Goal: Task Accomplishment & Management: Manage account settings

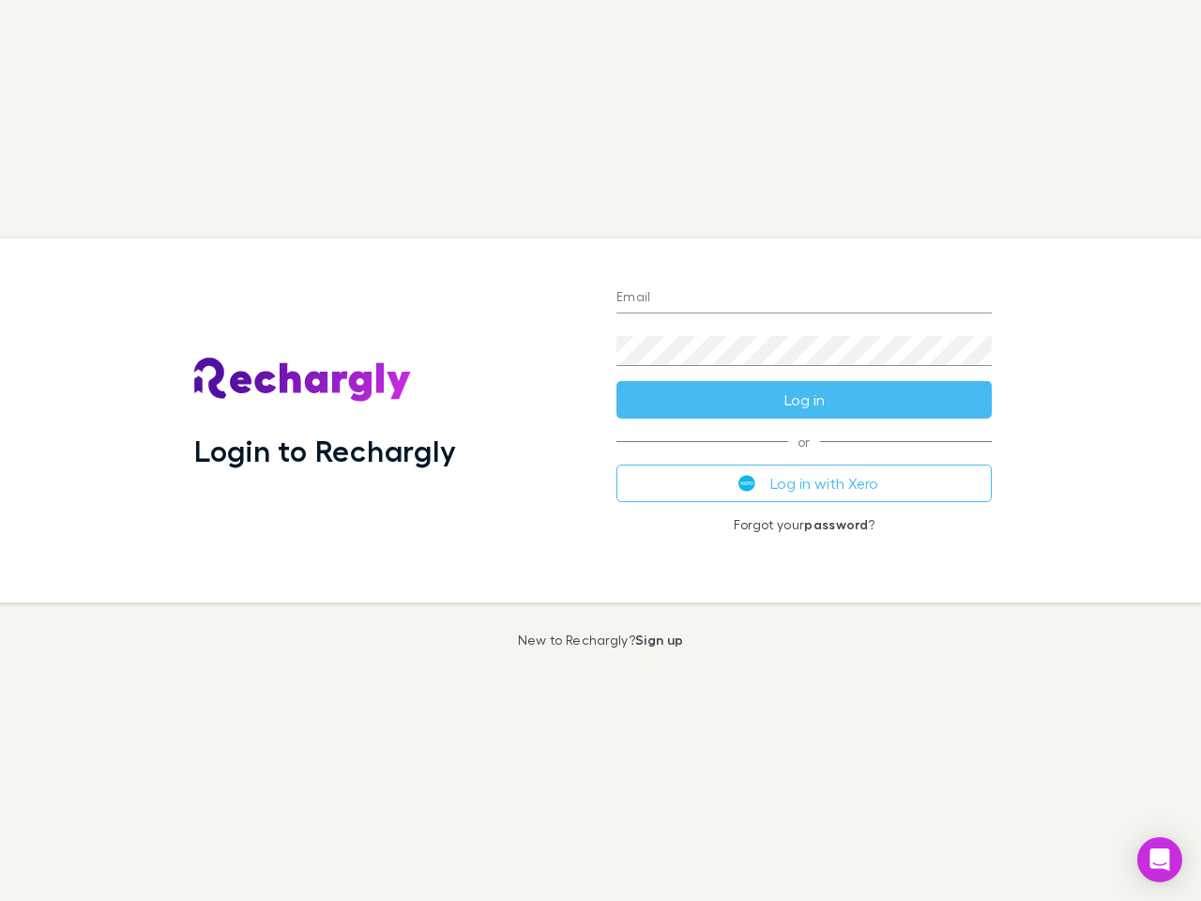
click at [600, 450] on div "Login to Rechargly" at bounding box center [390, 420] width 422 height 364
click at [804, 298] on input "Email" at bounding box center [803, 298] width 375 height 30
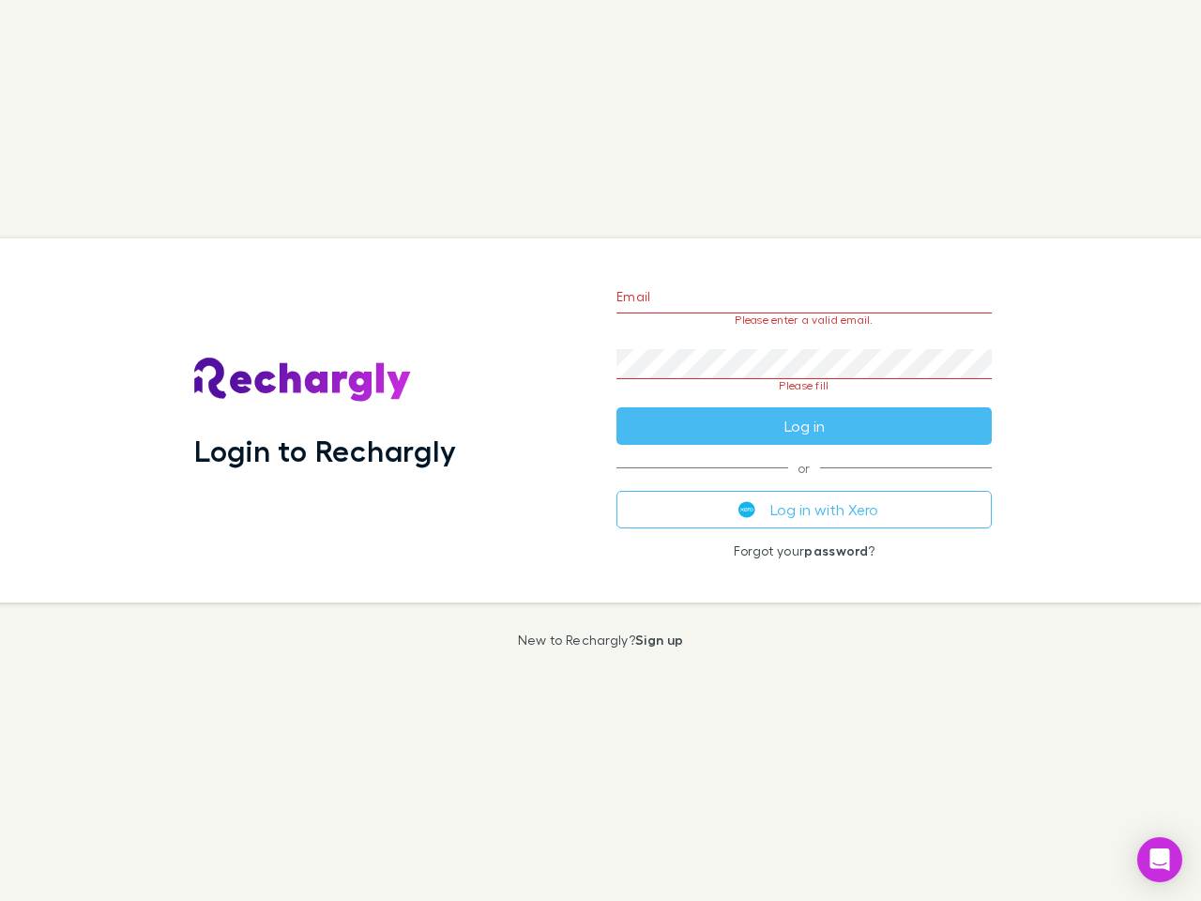
click at [804, 400] on form "Email Please enter a valid email. Password Please fill Log in" at bounding box center [803, 356] width 375 height 176
click at [804, 483] on div "Email Please enter a valid email. Password Please fill Log in or Log in with Xe…" at bounding box center [803, 420] width 405 height 364
click at [1160, 859] on icon "Open Intercom Messenger" at bounding box center [1160, 859] width 20 height 23
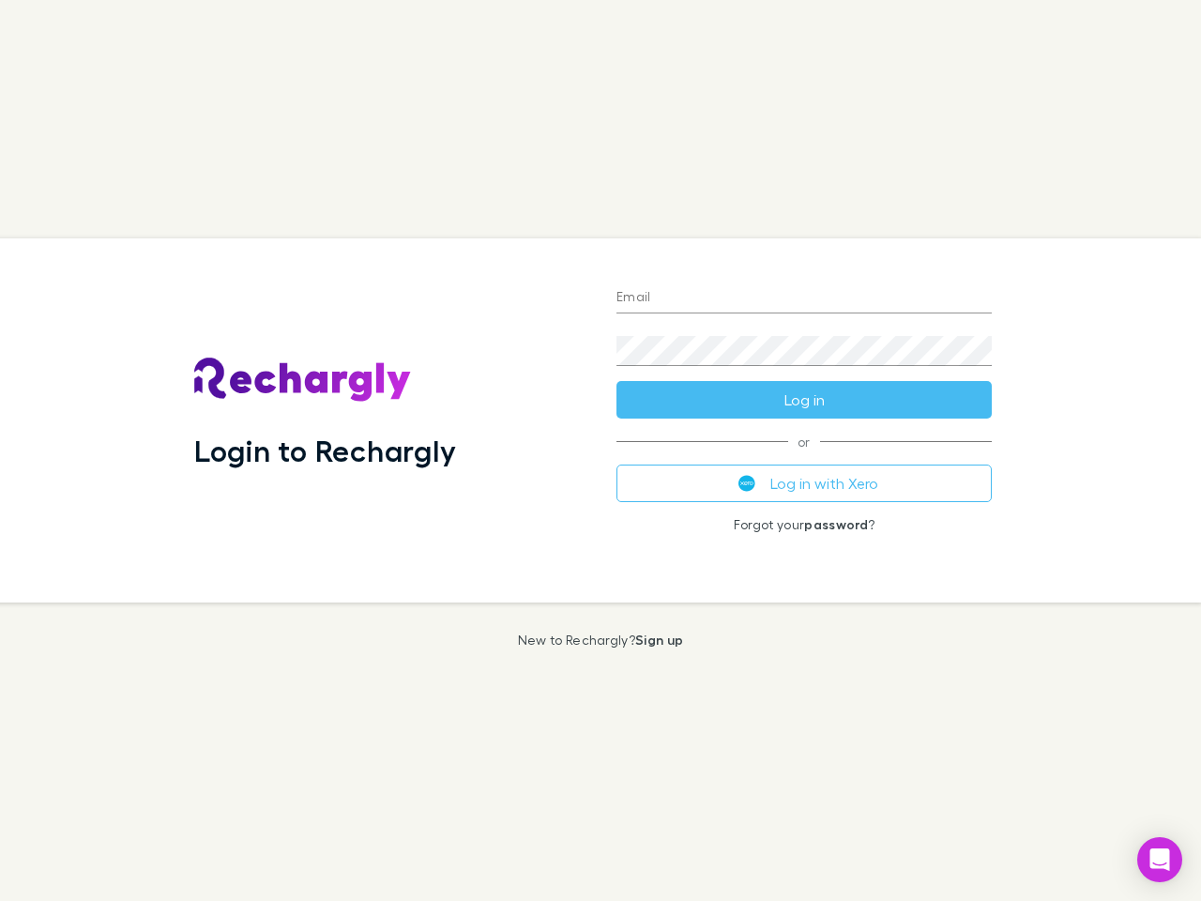
click at [600, 450] on div "Login to Rechargly" at bounding box center [390, 420] width 422 height 364
click at [804, 298] on input "Email" at bounding box center [803, 298] width 375 height 30
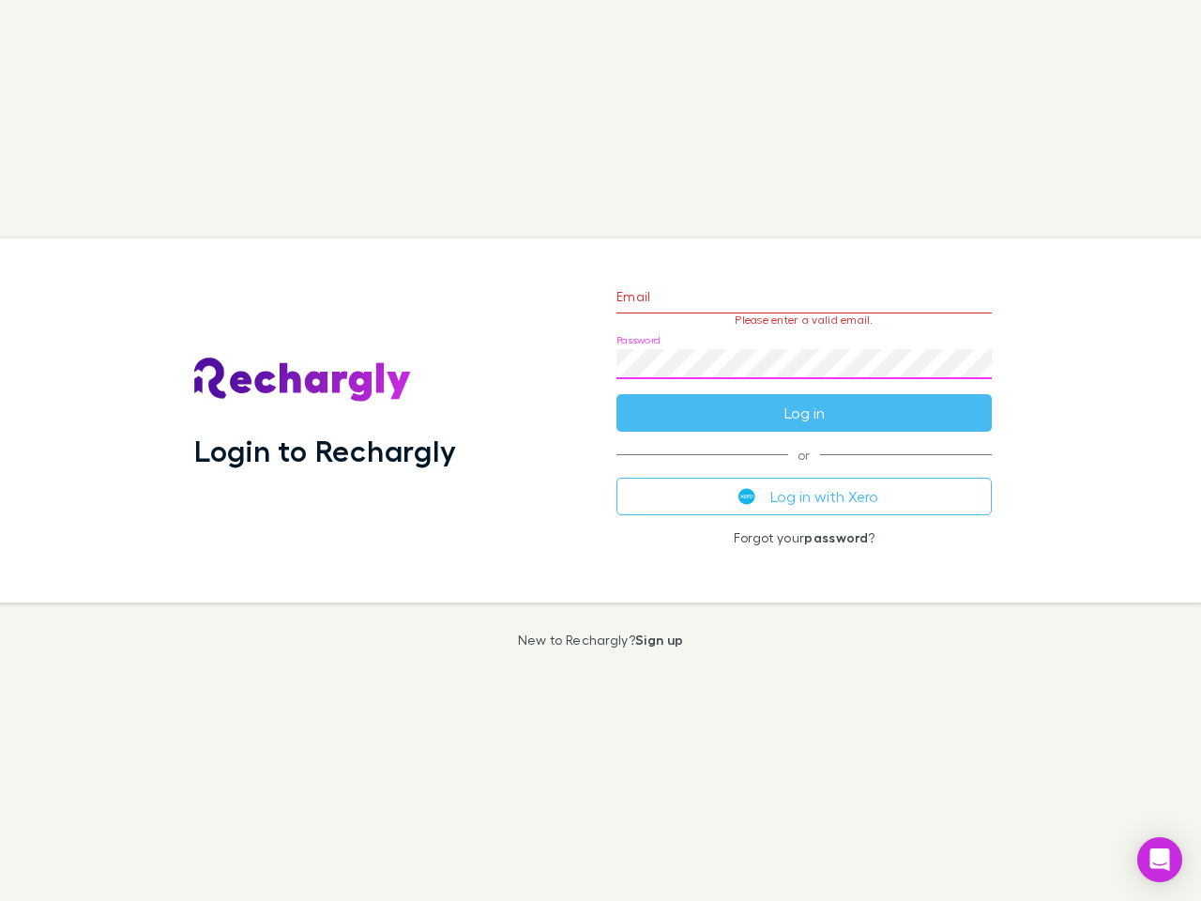
click at [804, 400] on form "Email Please enter a valid email. Password Log in" at bounding box center [803, 349] width 375 height 163
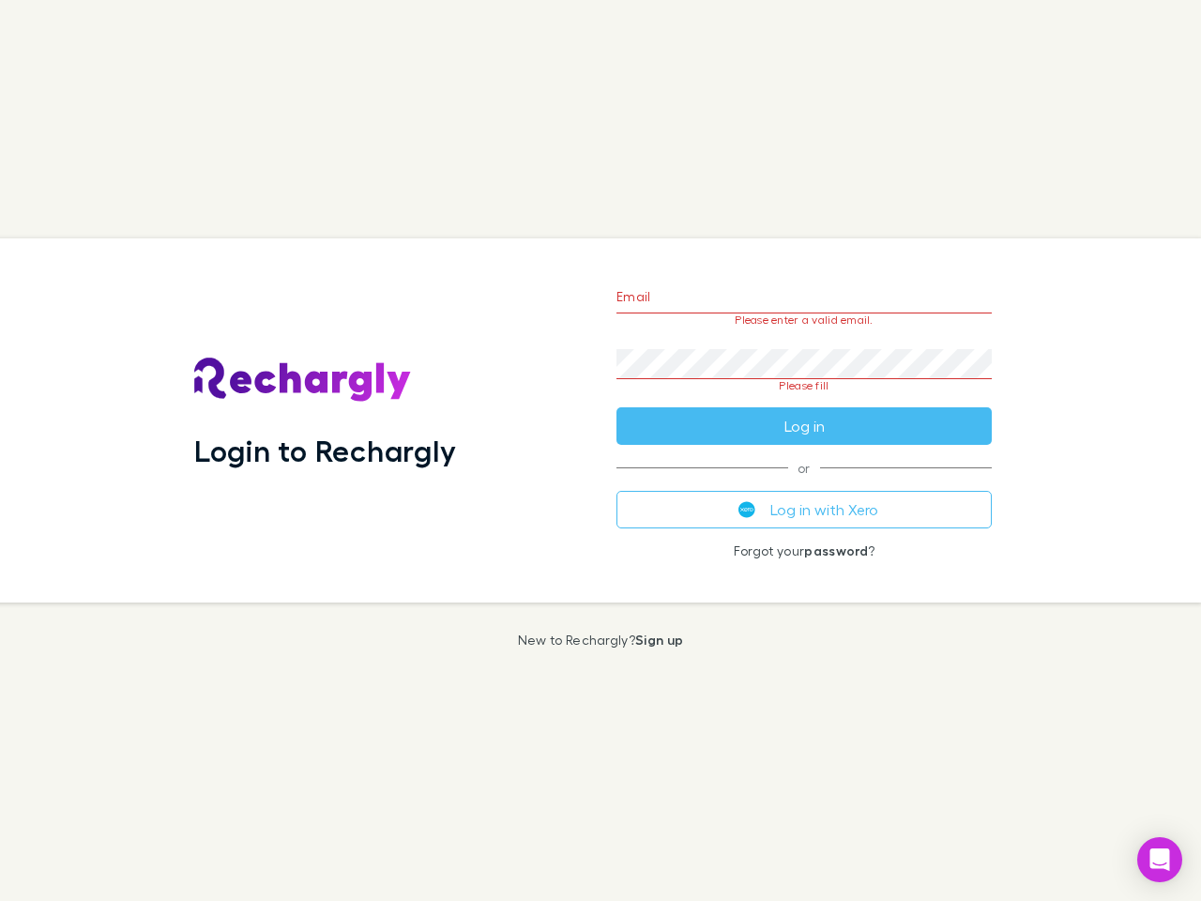
click at [804, 483] on div "Email Please enter a valid email. Password Please fill Log in or Log in with Xe…" at bounding box center [803, 420] width 405 height 364
click at [1160, 859] on icon "Open Intercom Messenger" at bounding box center [1160, 859] width 20 height 23
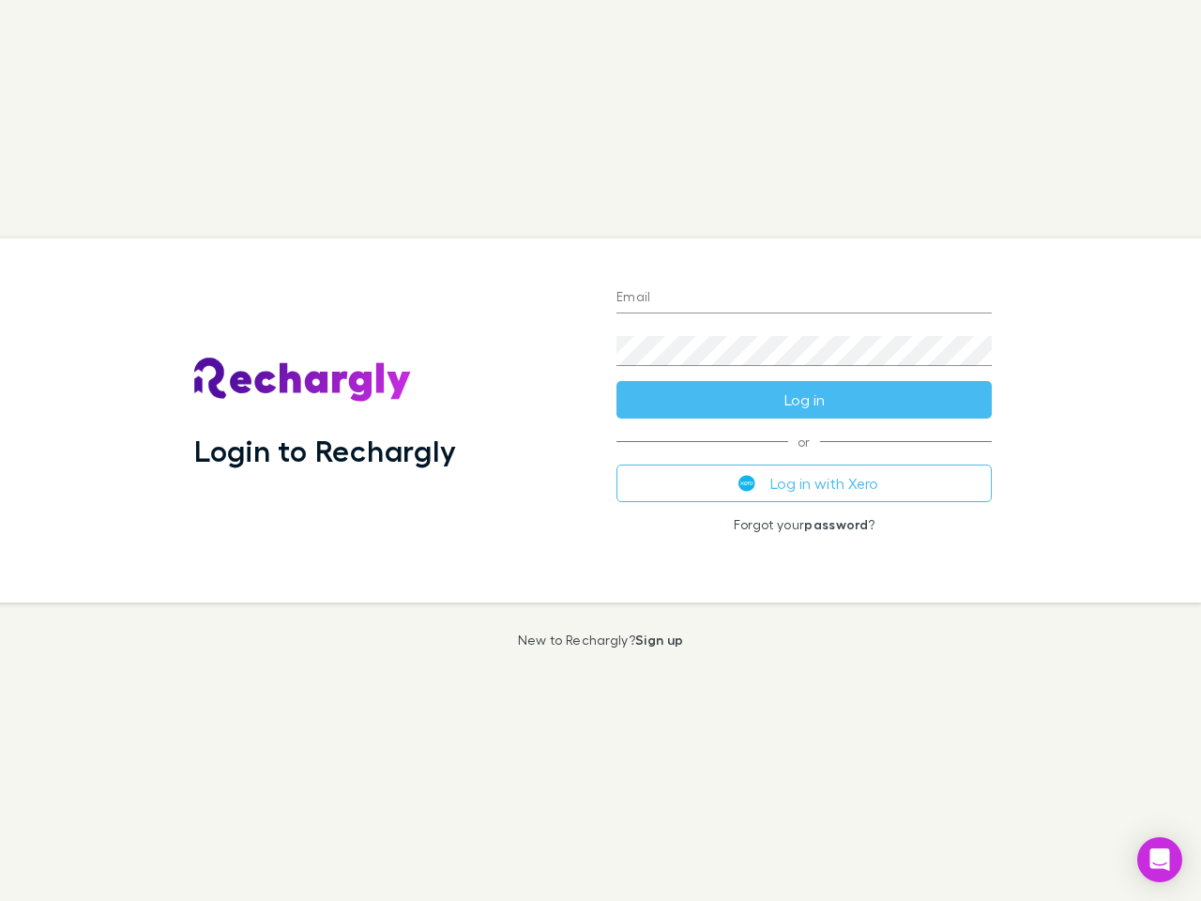
click at [600, 450] on div "Login to Rechargly" at bounding box center [390, 420] width 422 height 364
click at [804, 298] on input "Email" at bounding box center [803, 298] width 375 height 30
click at [804, 400] on button "Log in" at bounding box center [803, 400] width 375 height 38
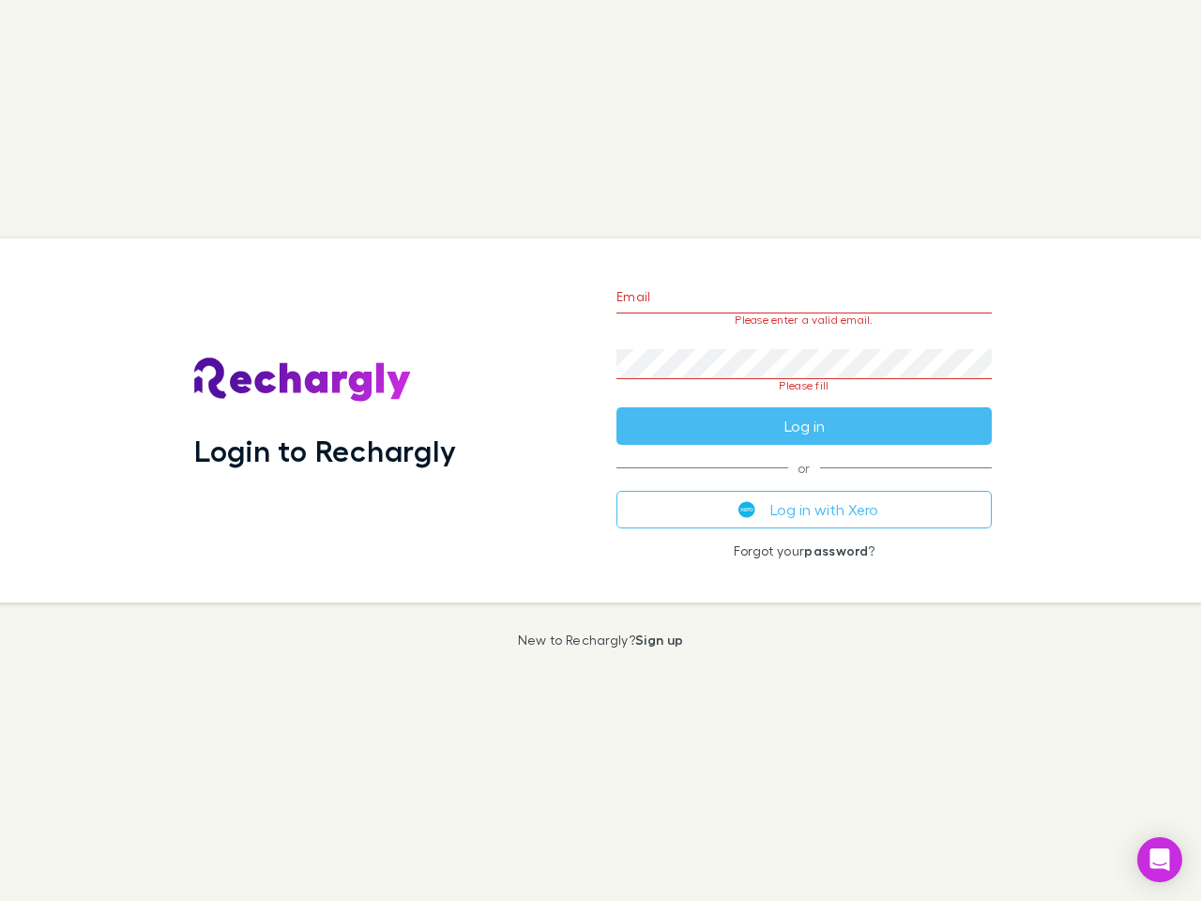
click at [804, 483] on div "Email Please enter a valid email. Password Please fill Log in or Log in with Xe…" at bounding box center [803, 420] width 405 height 364
click at [1160, 859] on icon "Open Intercom Messenger" at bounding box center [1160, 859] width 20 height 23
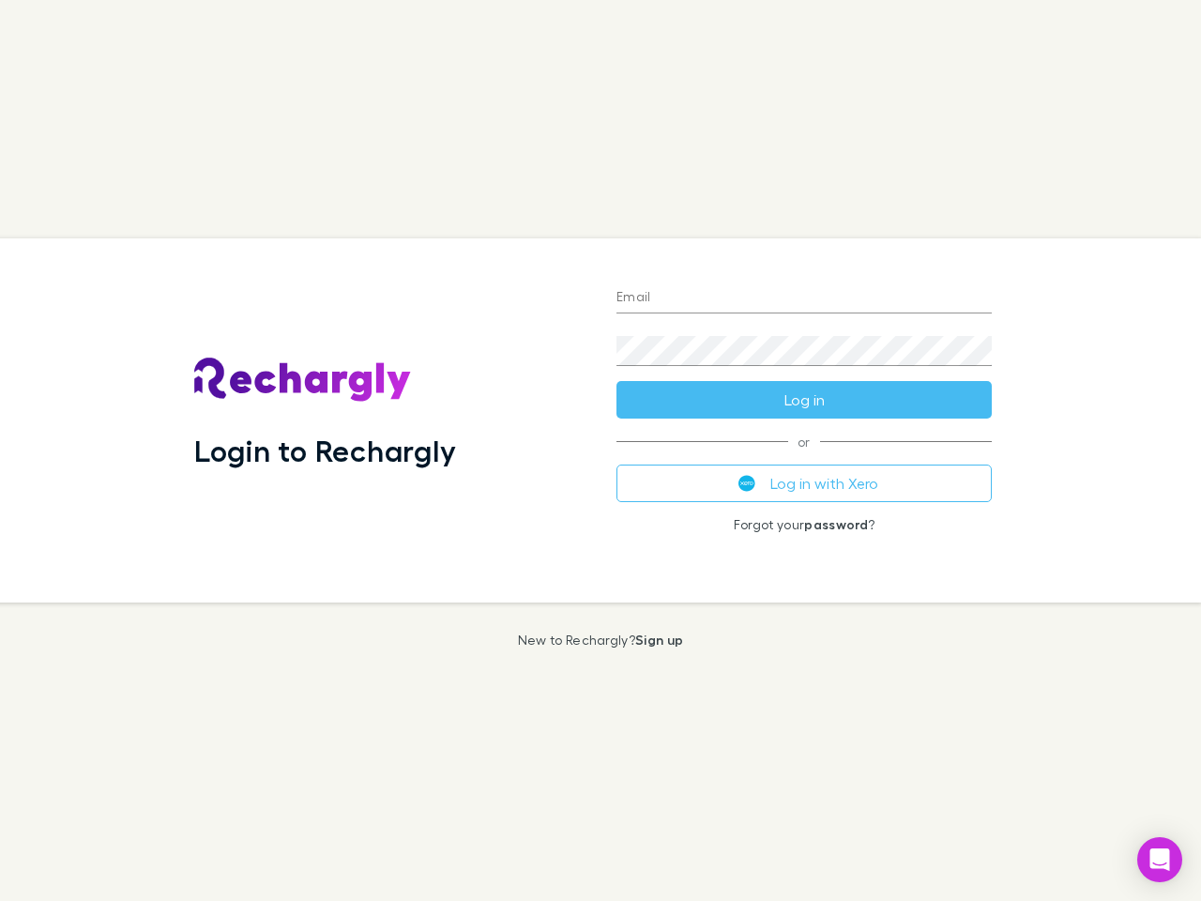
click at [600, 450] on div "Login to Rechargly" at bounding box center [390, 420] width 422 height 364
click at [804, 298] on input "Email" at bounding box center [803, 298] width 375 height 30
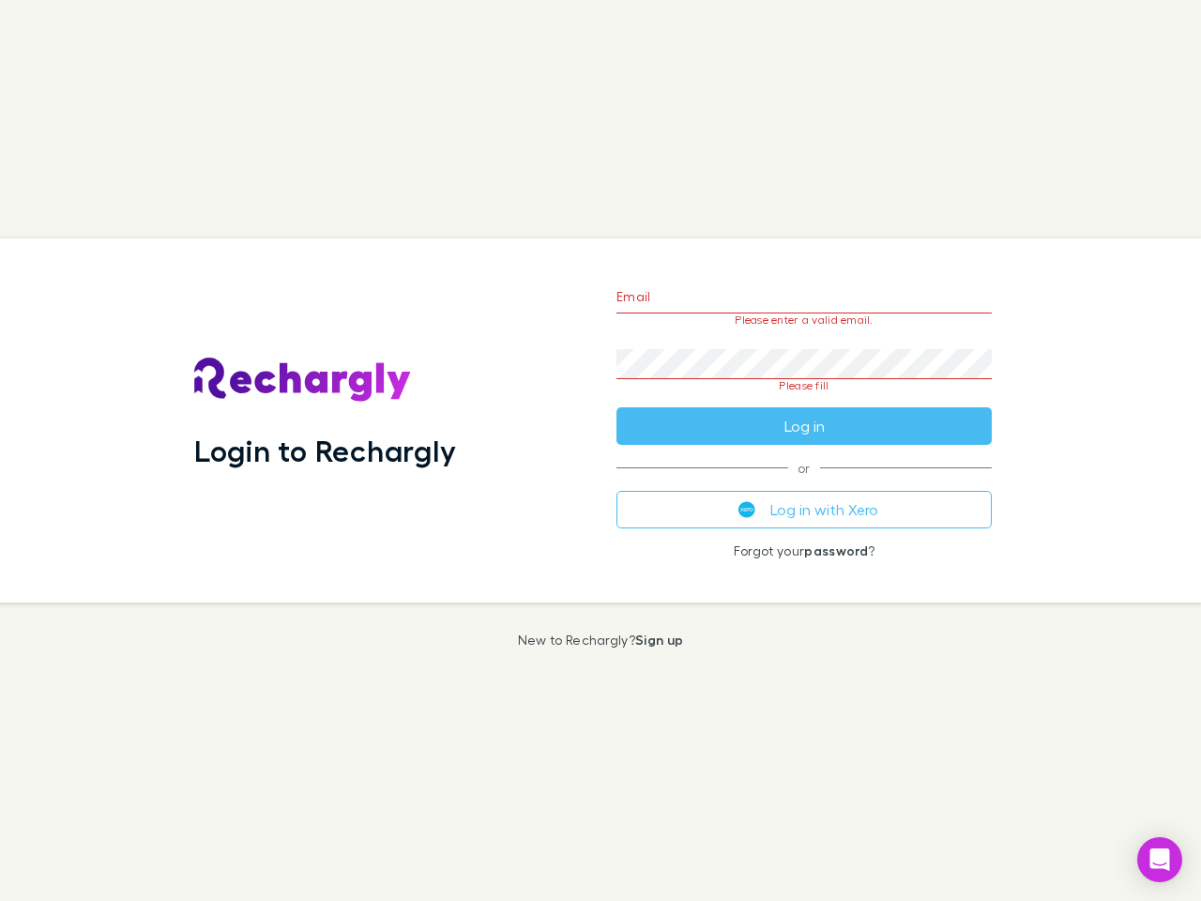
click at [804, 400] on form "Email Please enter a valid email. Password Please fill Log in" at bounding box center [803, 356] width 375 height 176
click at [804, 483] on div "Email Please enter a valid email. Password Please fill Log in or Log in with Xe…" at bounding box center [803, 420] width 405 height 364
click at [1160, 859] on icon "Open Intercom Messenger" at bounding box center [1160, 859] width 20 height 23
